Goal: Task Accomplishment & Management: Use online tool/utility

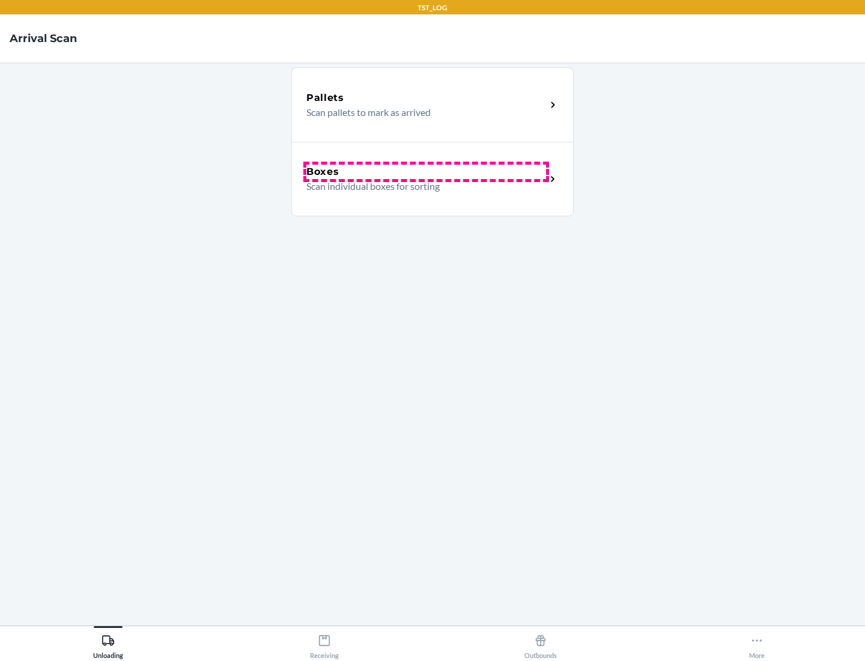
click at [426, 172] on div "Boxes" at bounding box center [426, 172] width 240 height 14
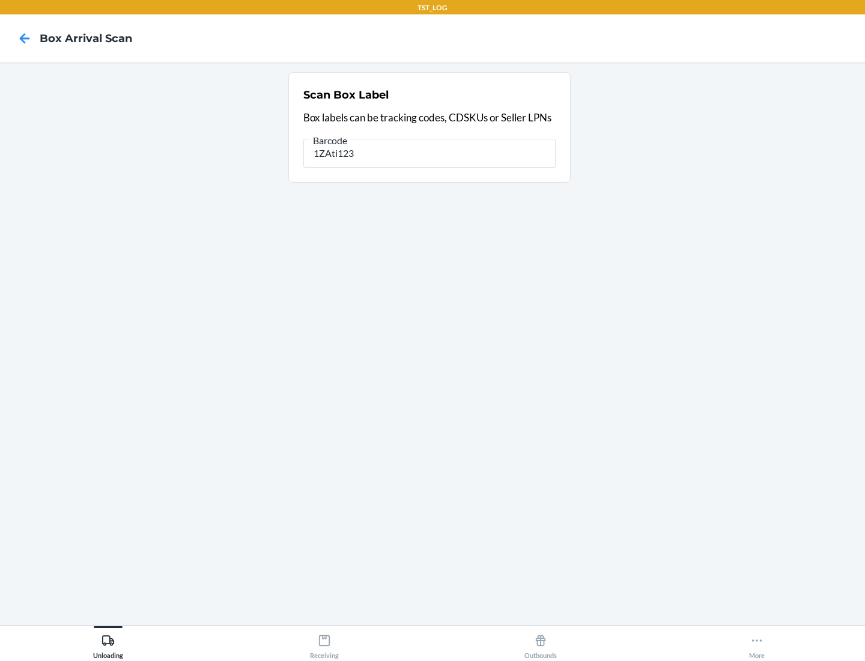
type input "1ZAti123"
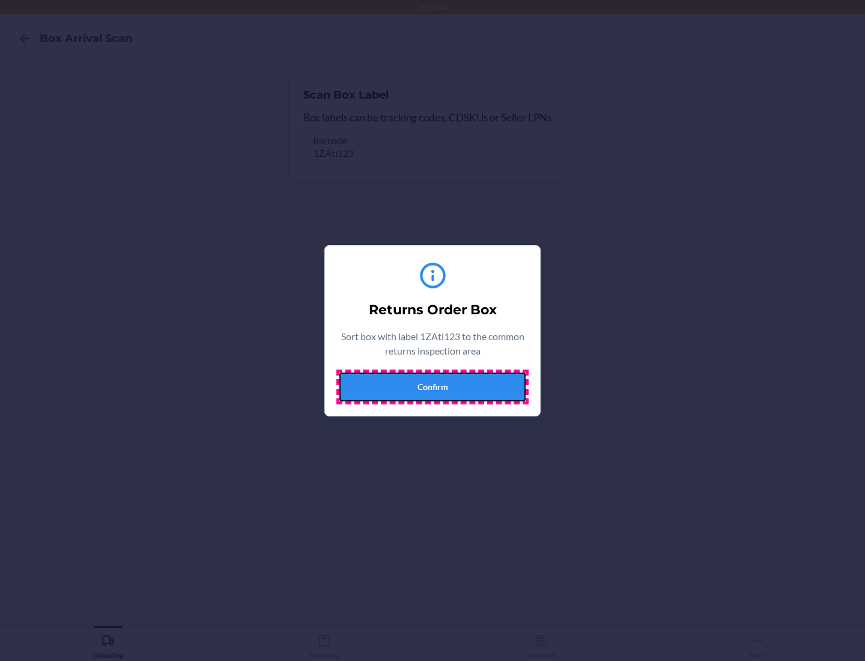
click at [433, 386] on button "Confirm" at bounding box center [432, 387] width 186 height 29
